Goal: Communication & Community: Answer question/provide support

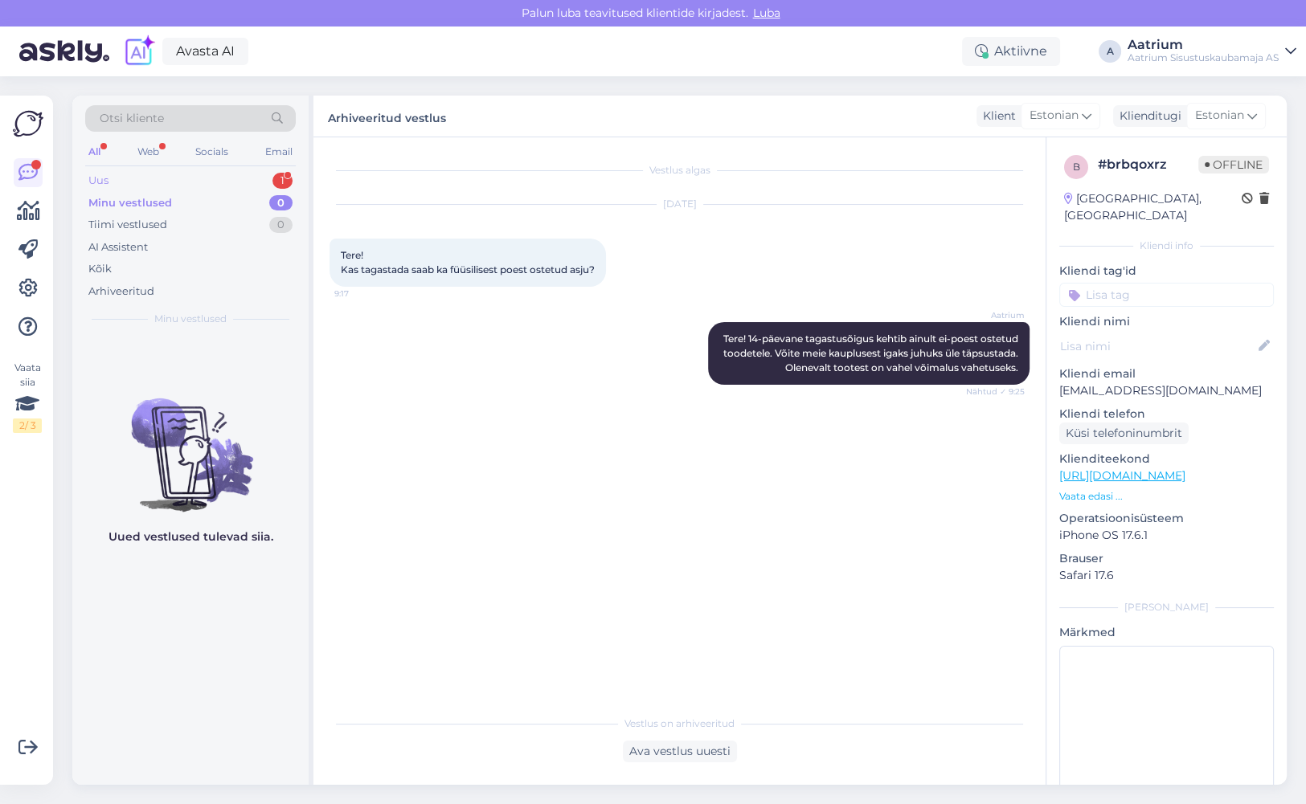
click at [112, 180] on div "Uus 1" at bounding box center [190, 181] width 210 height 22
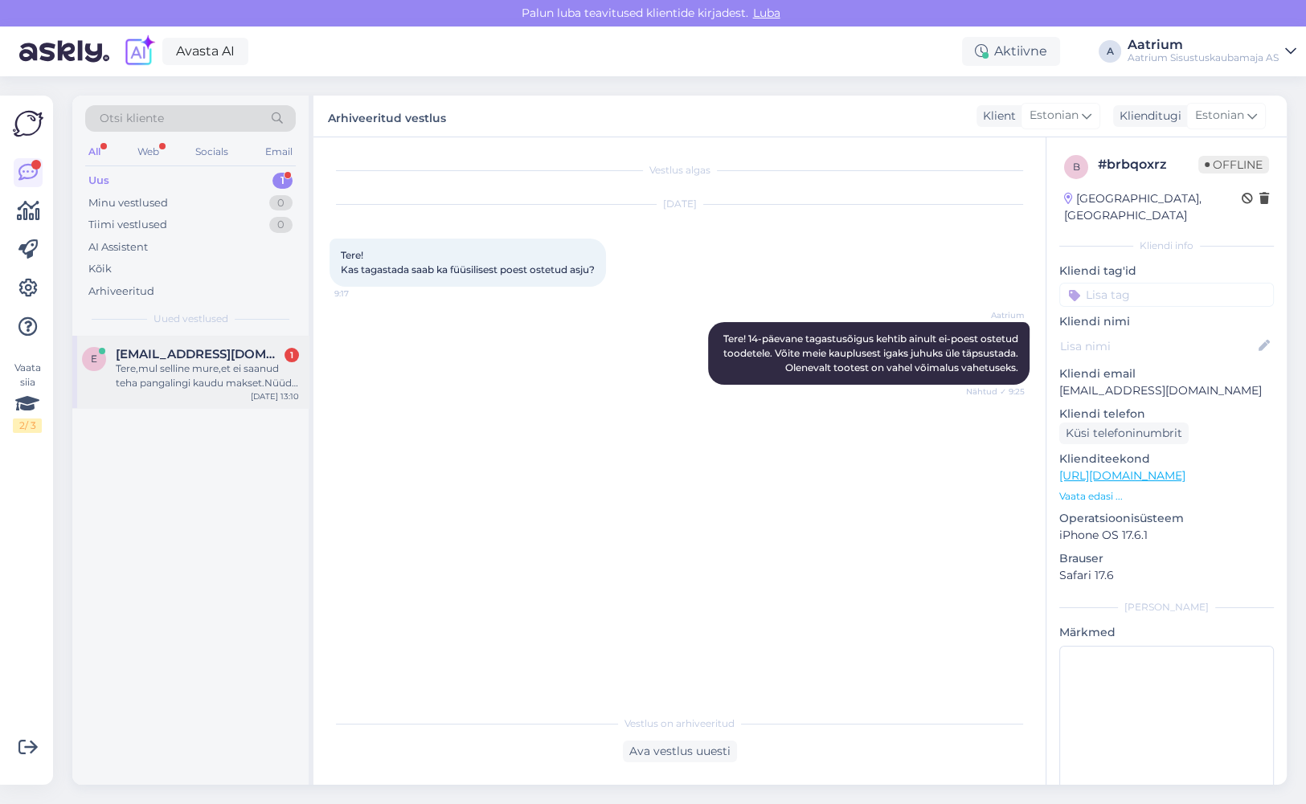
click at [221, 366] on div "Tere,mul selline mure,et ei saanud teha pangalingi kaudu makset.Nüüd näitab mul…" at bounding box center [207, 376] width 183 height 29
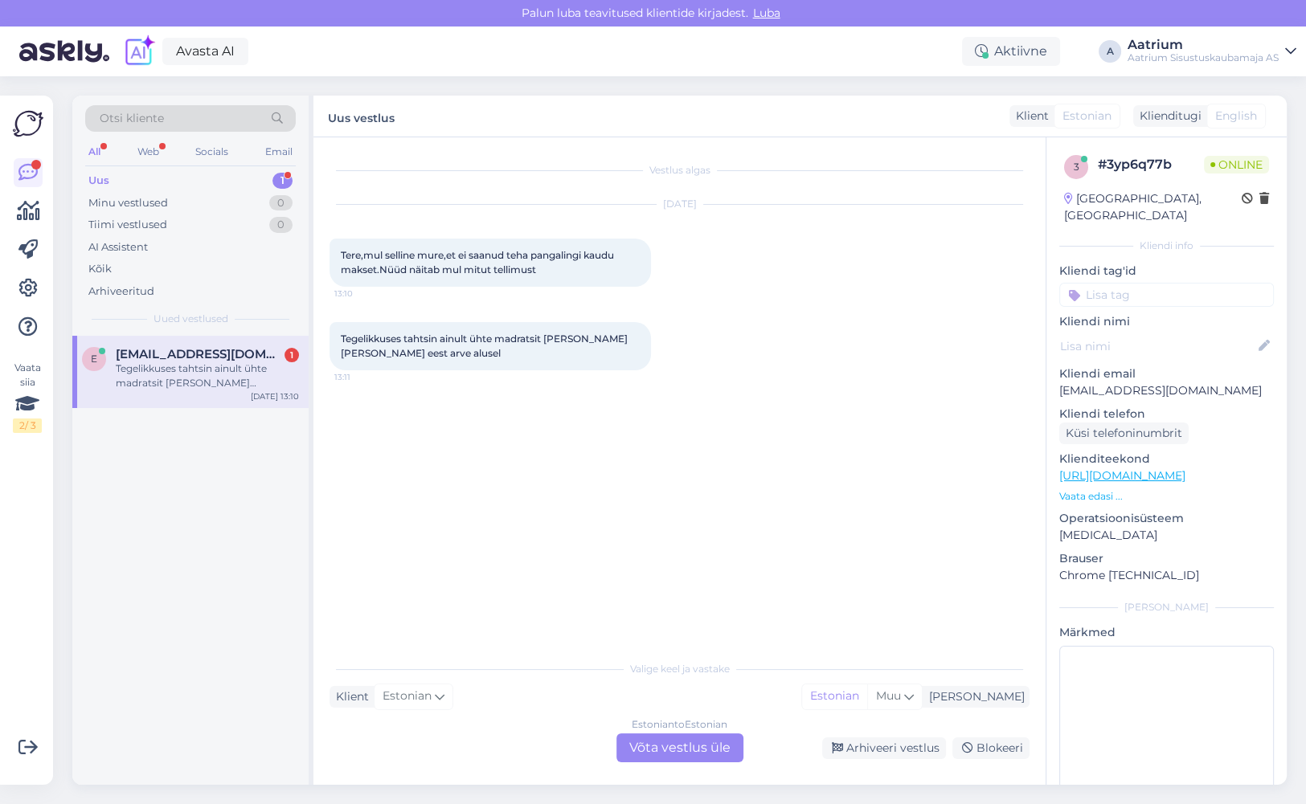
click at [674, 749] on div "Estonian to Estonian Võta vestlus üle" at bounding box center [679, 748] width 127 height 29
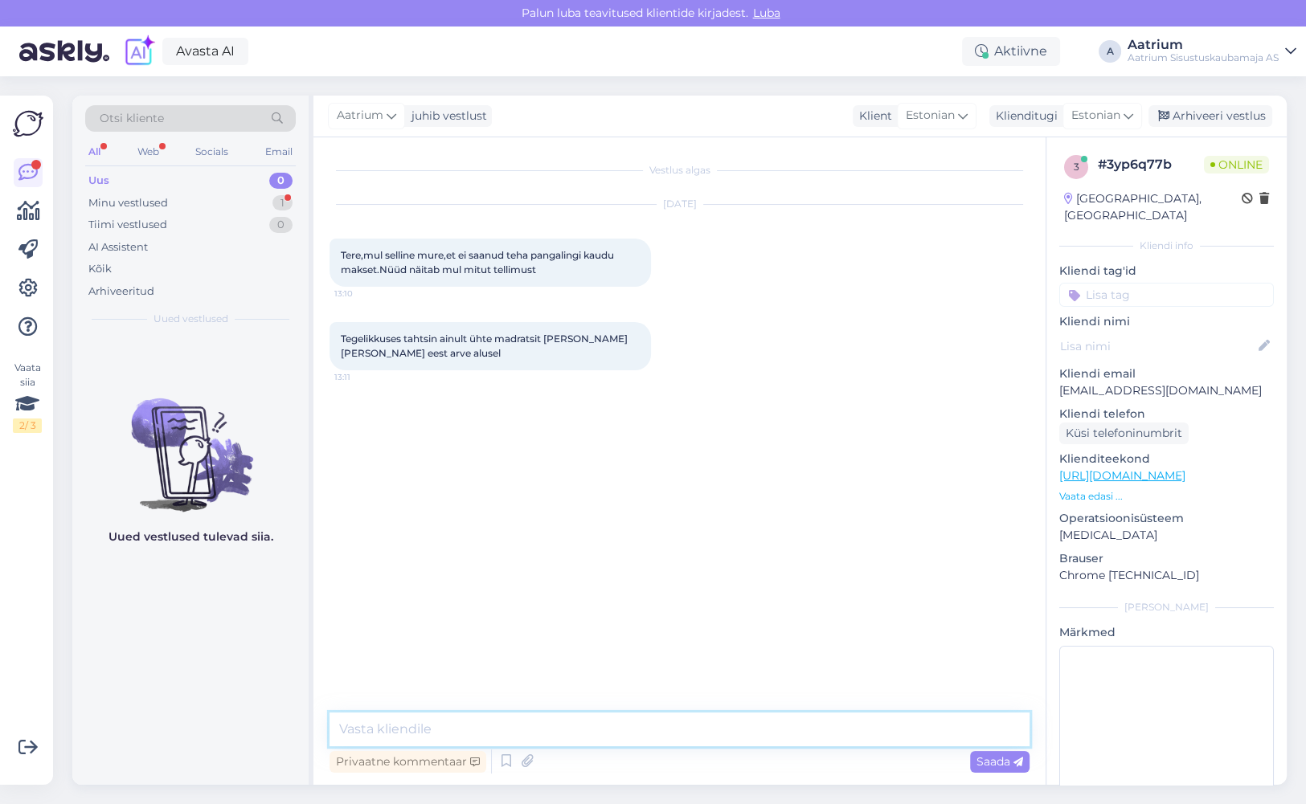
click at [528, 720] on textarea at bounding box center [679, 730] width 700 height 34
type textarea "Tere! Kontrollin kohe."
click at [986, 762] on span "Saada" at bounding box center [999, 761] width 47 height 14
click at [488, 721] on textarea at bounding box center [679, 730] width 700 height 34
click at [643, 729] on textarea "Kas maksite viimase tellimuse" at bounding box center [679, 730] width 700 height 34
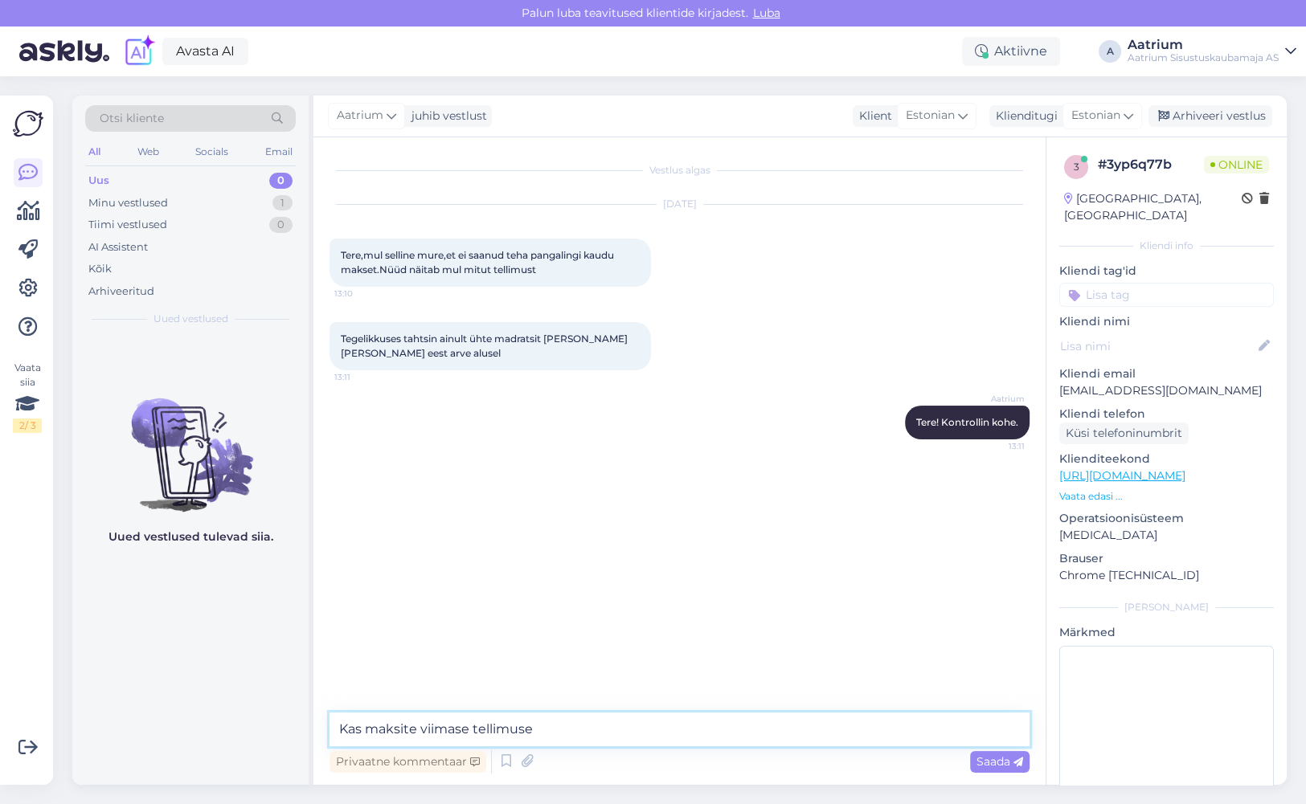
paste textarea "1047877"
type textarea "Kas maksite viimase tellimuse 1047877? Millisesse [PERSON_NAME] tasusite?"
click at [983, 766] on span "Saada" at bounding box center [999, 761] width 47 height 14
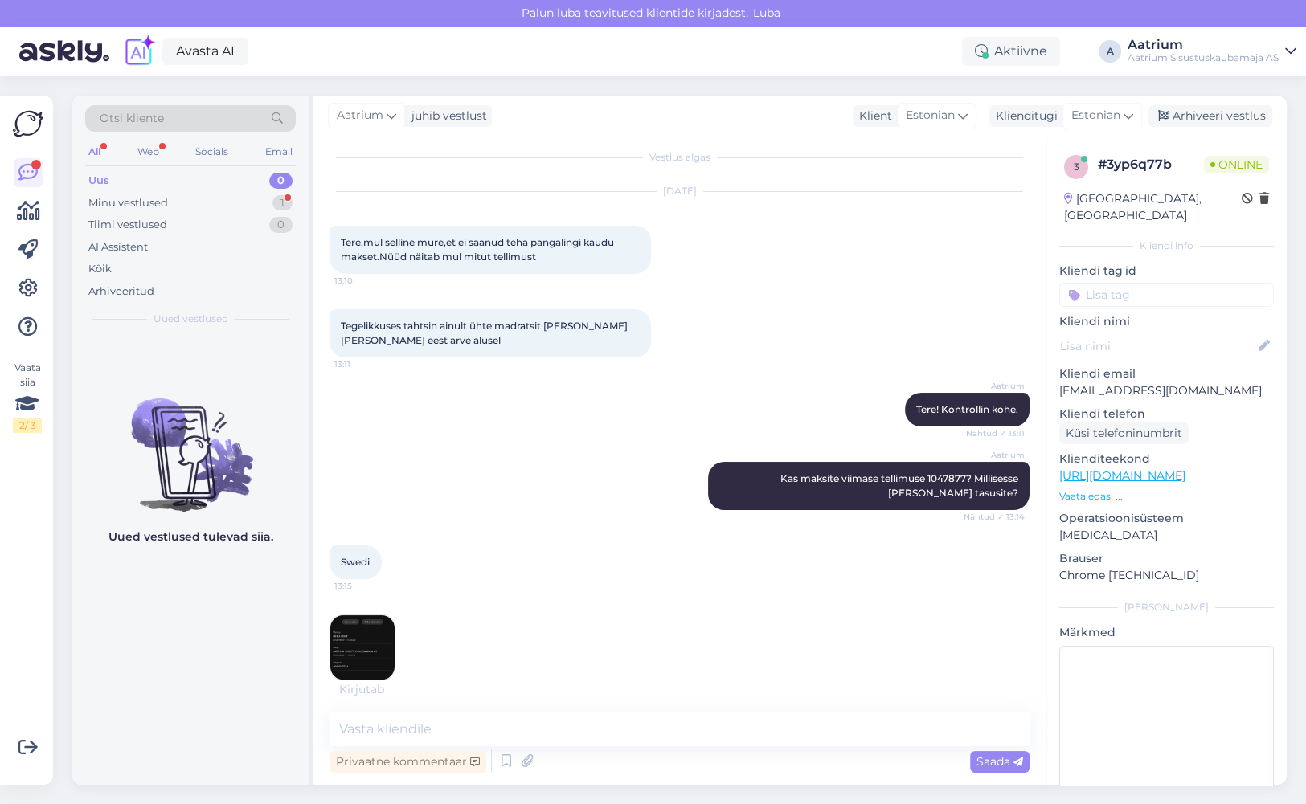
scroll to position [82, 0]
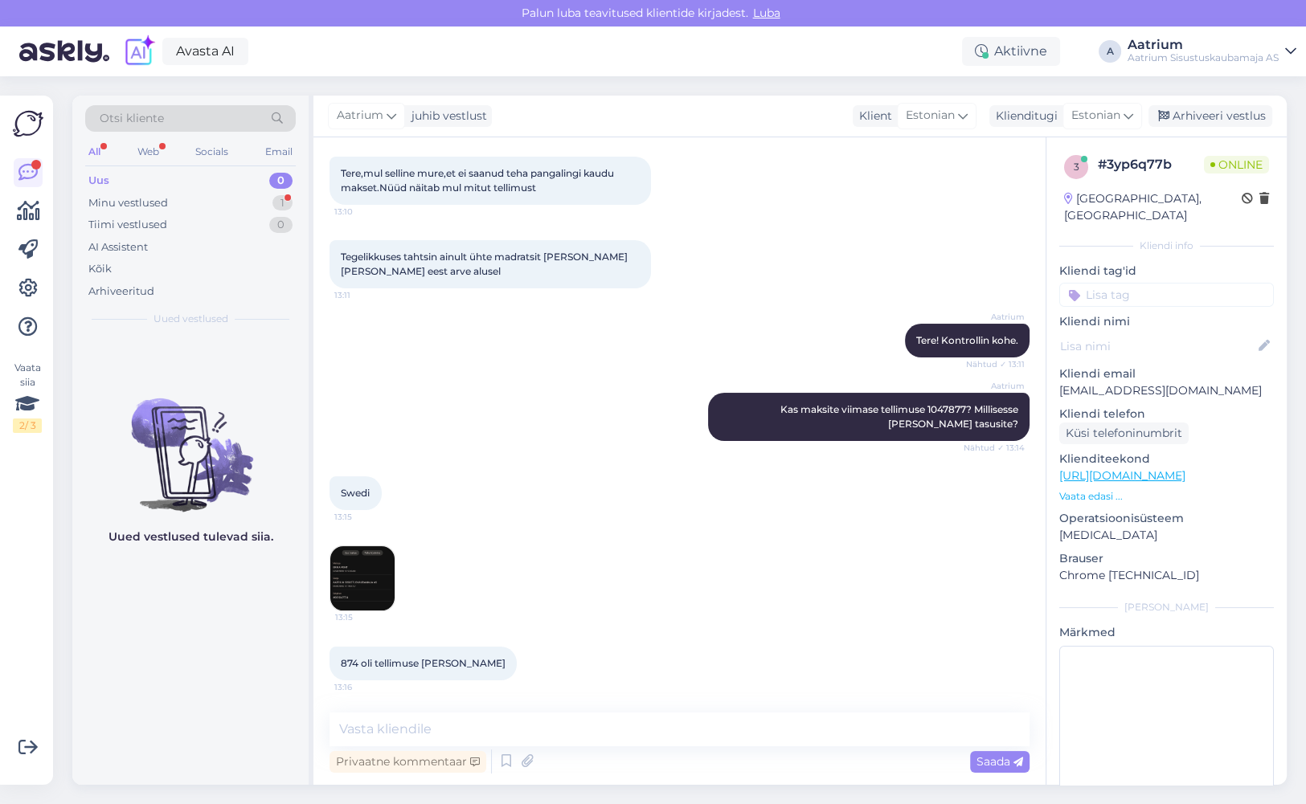
click at [370, 578] on img at bounding box center [362, 578] width 64 height 64
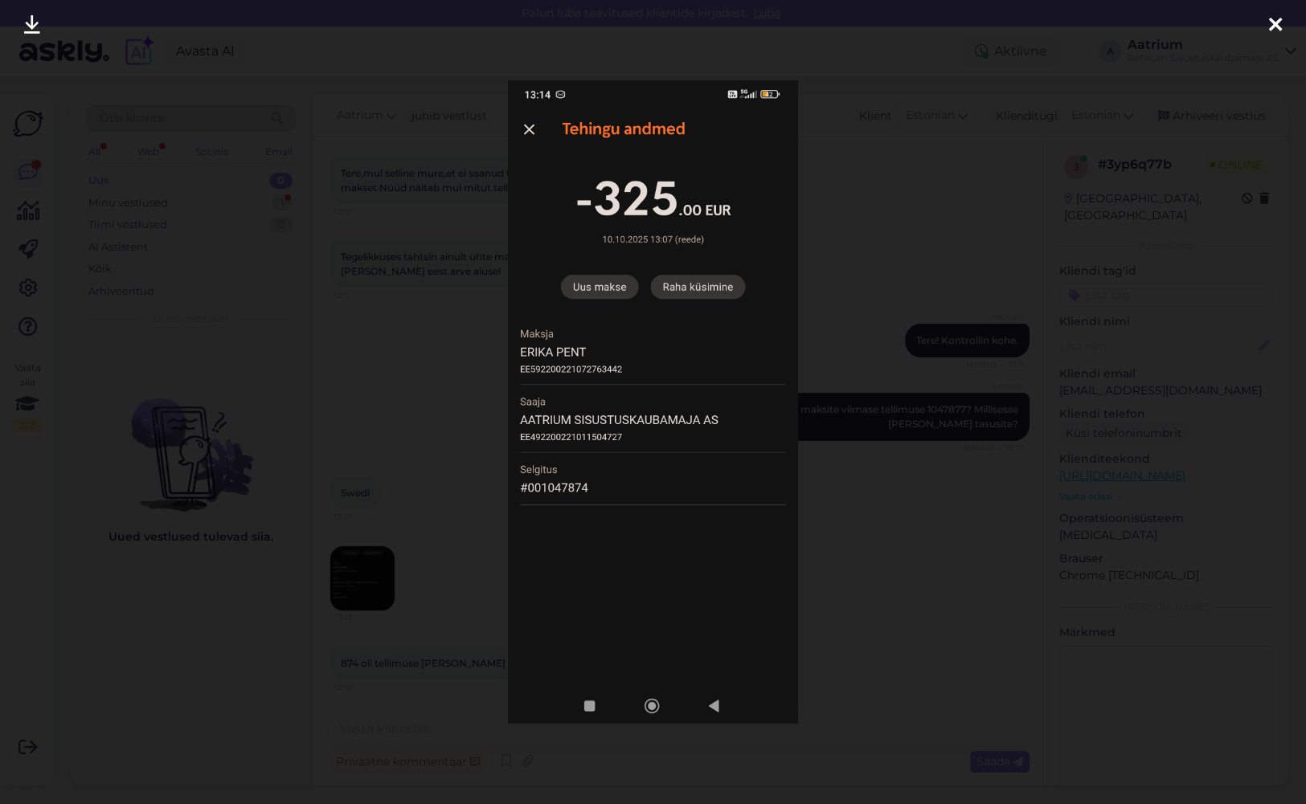
click at [1276, 26] on icon at bounding box center [1275, 25] width 13 height 21
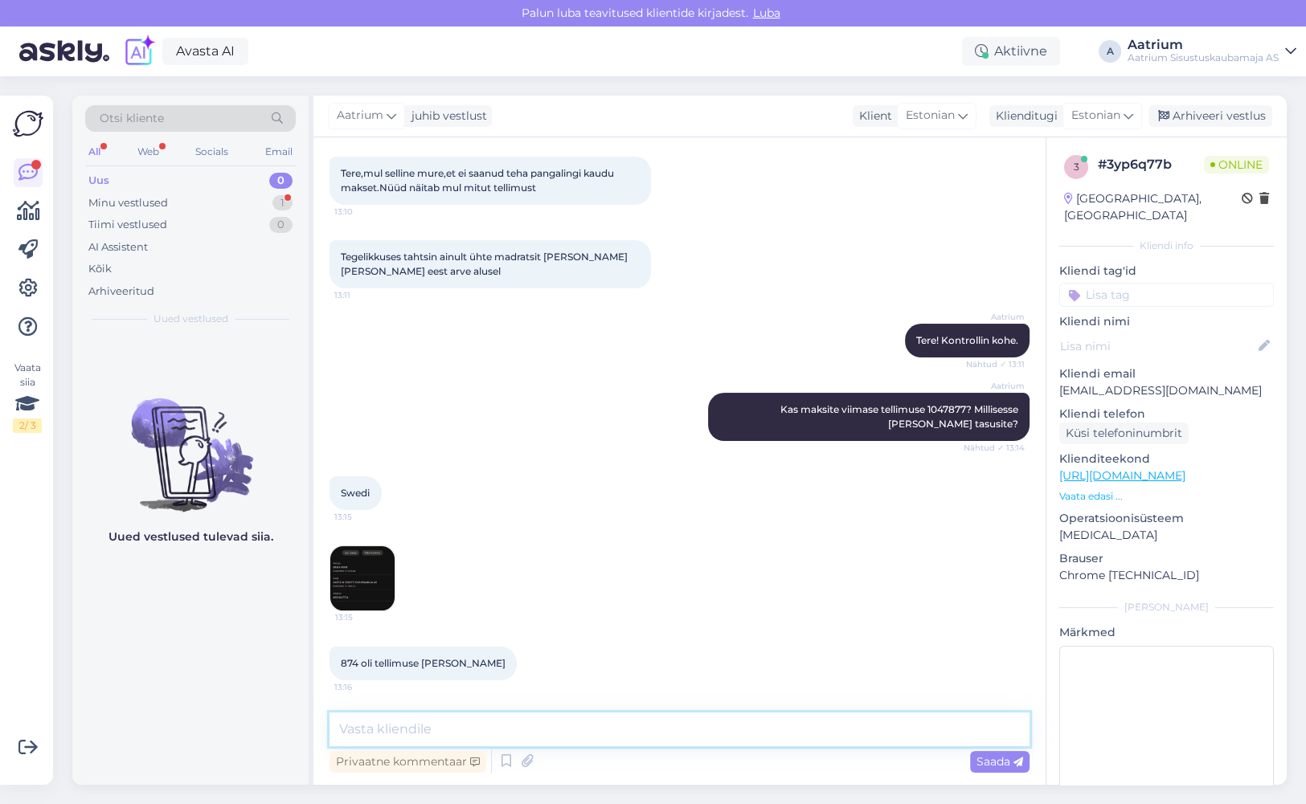
click at [676, 721] on textarea at bounding box center [679, 730] width 700 height 34
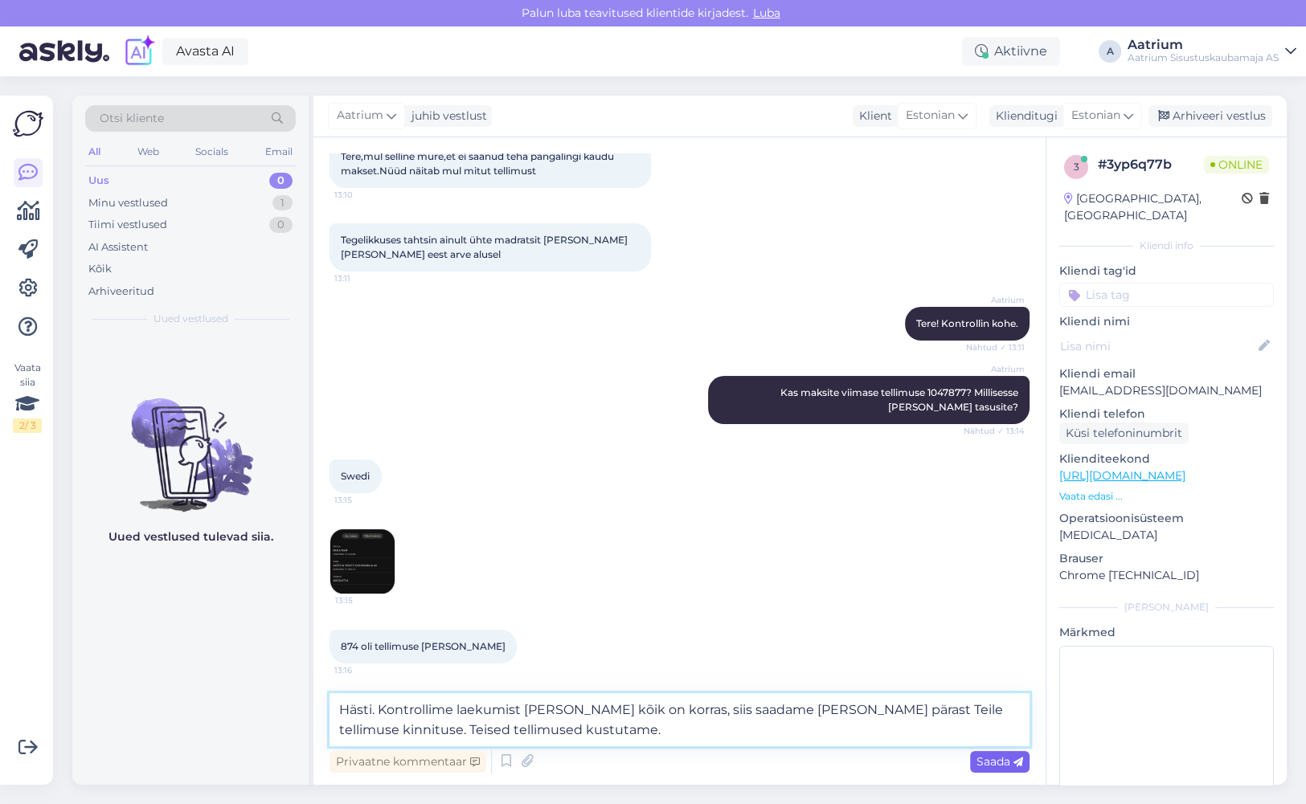
type textarea "Hästi. Kontrollime laekumist [PERSON_NAME] kõik on korras, siis saadame [PERSON…"
click at [987, 763] on span "Saada" at bounding box center [999, 761] width 47 height 14
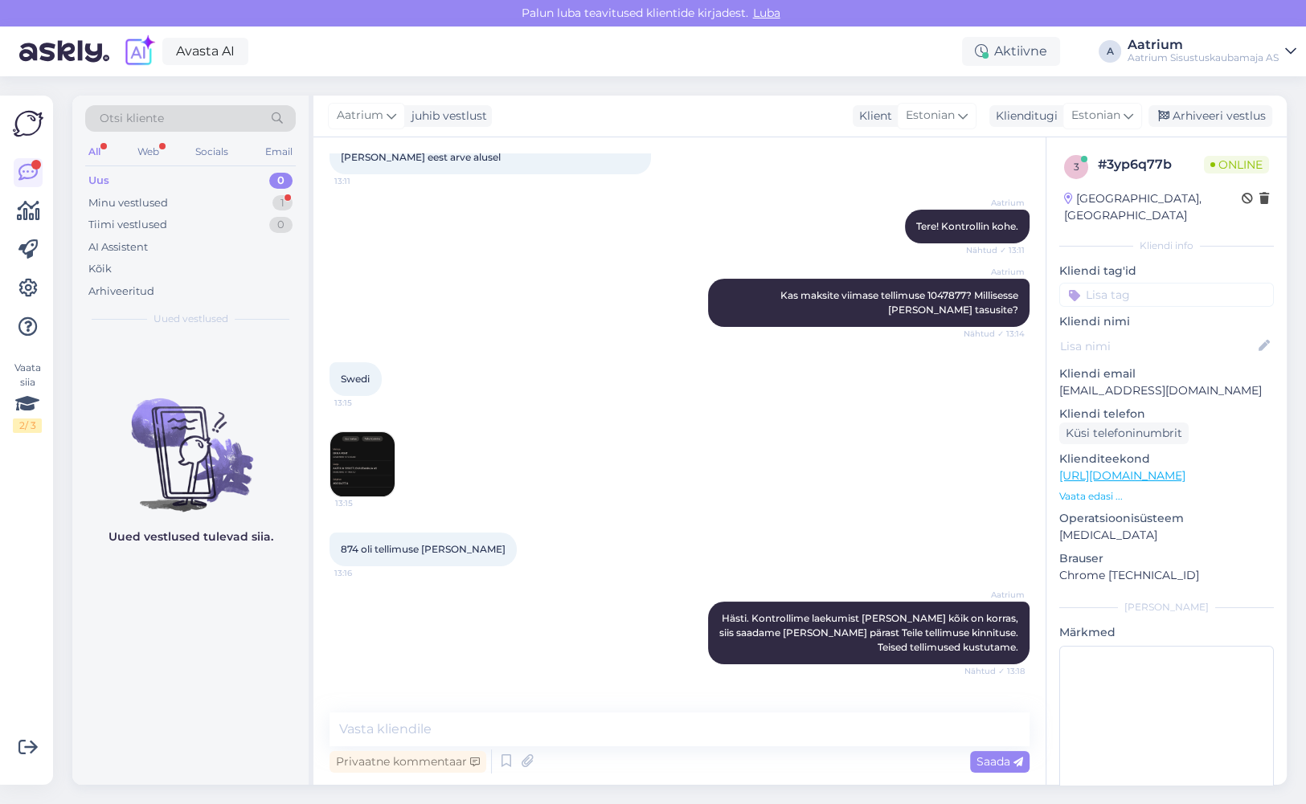
scroll to position [249, 0]
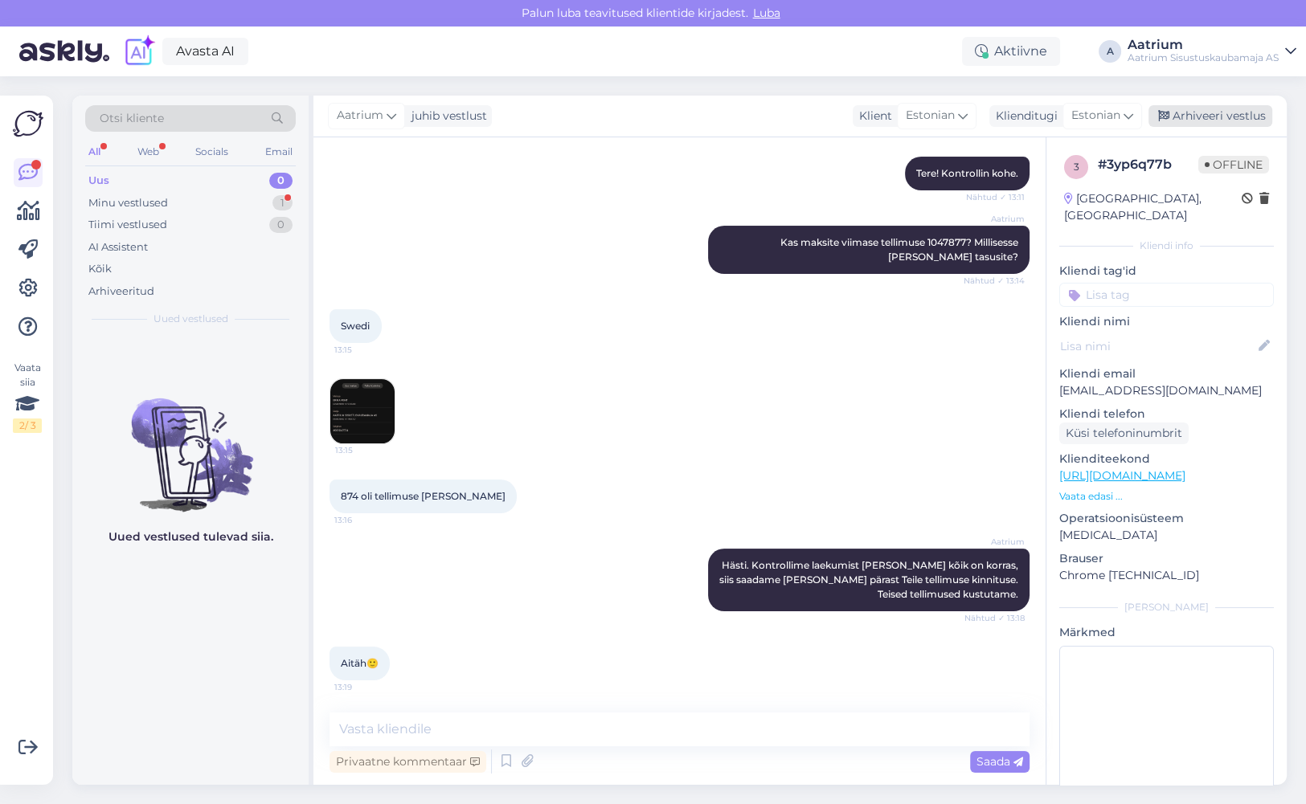
click at [1205, 110] on div "Arhiveeri vestlus" at bounding box center [1210, 116] width 124 height 22
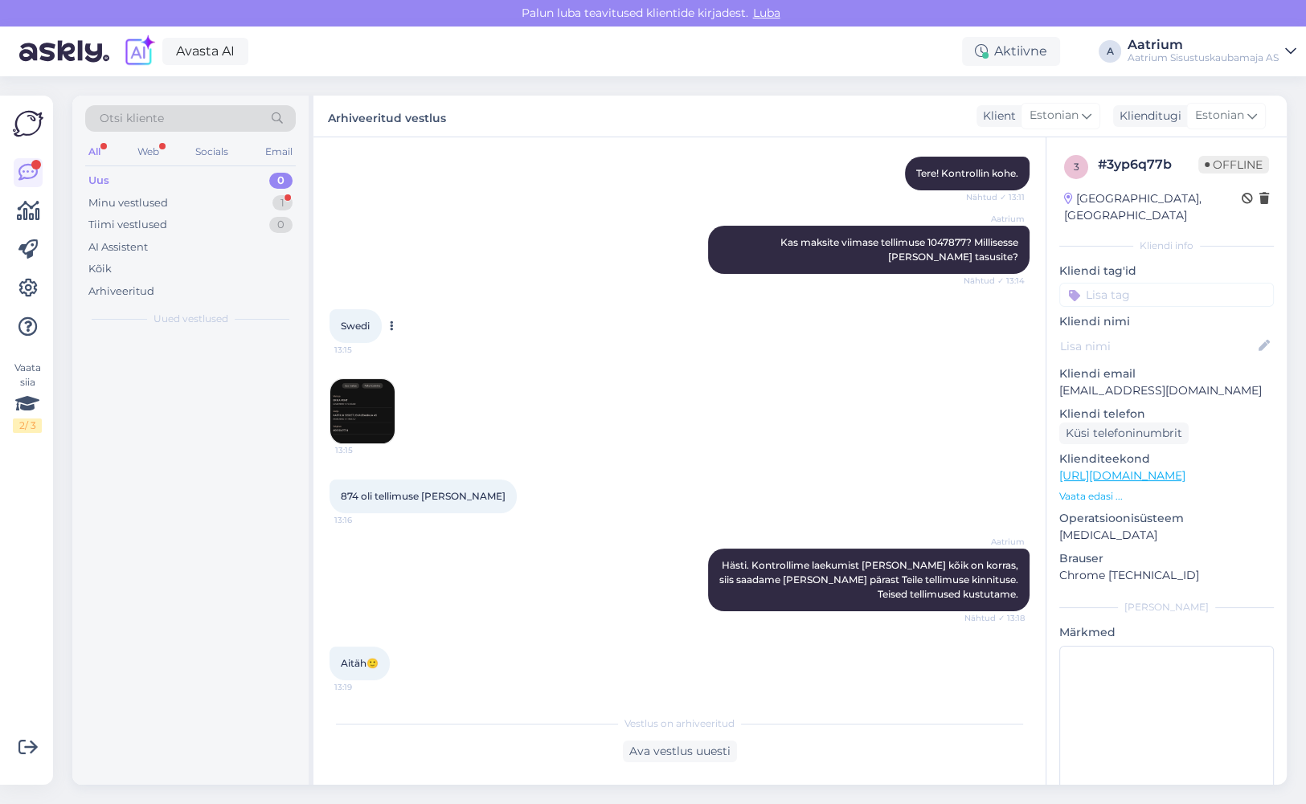
scroll to position [254, 0]
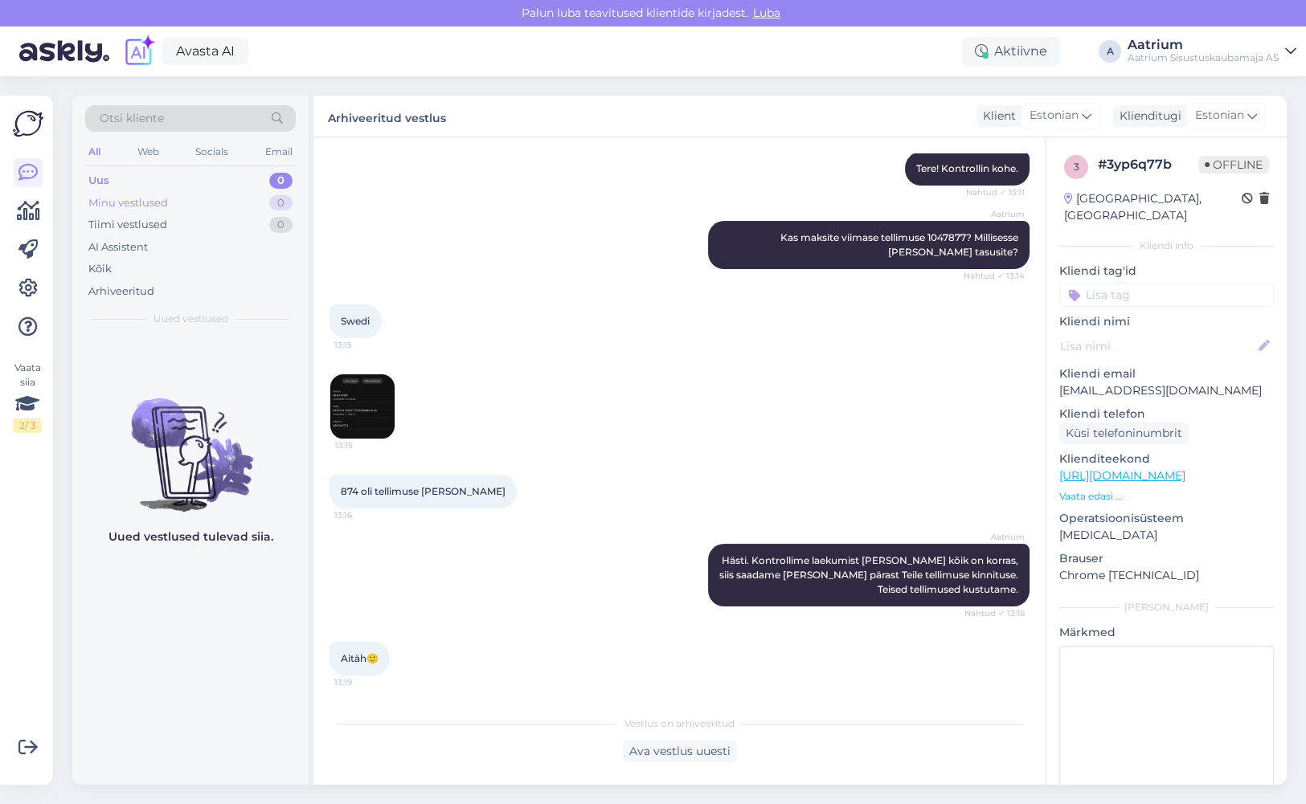
click at [157, 201] on div "Minu vestlused" at bounding box center [128, 203] width 80 height 16
